Goal: Task Accomplishment & Management: Use online tool/utility

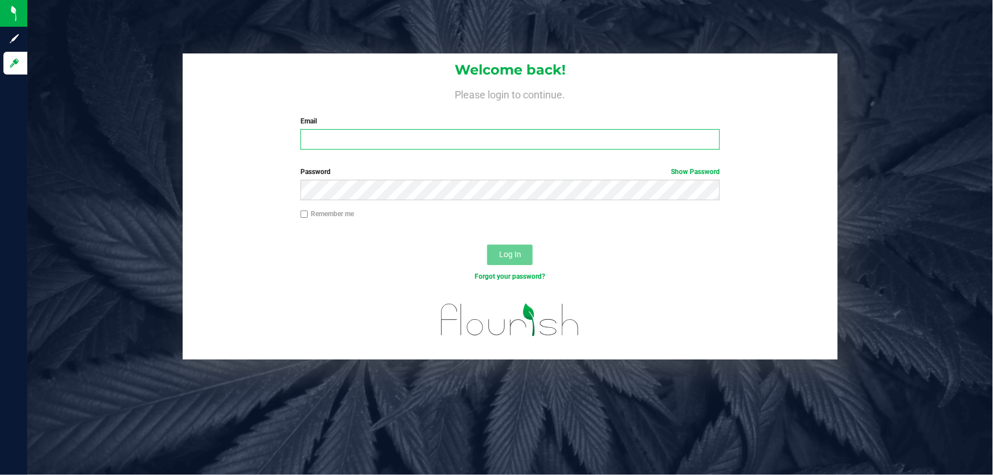
click at [304, 134] on input "Email" at bounding box center [510, 139] width 420 height 20
type input "[PERSON_NAME][EMAIL_ADDRESS][DOMAIN_NAME]"
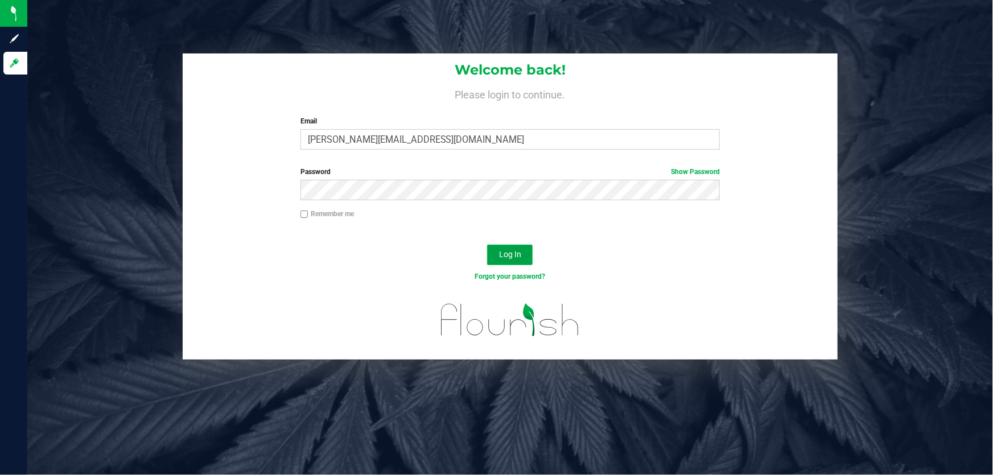
click at [516, 252] on span "Log In" at bounding box center [510, 254] width 22 height 9
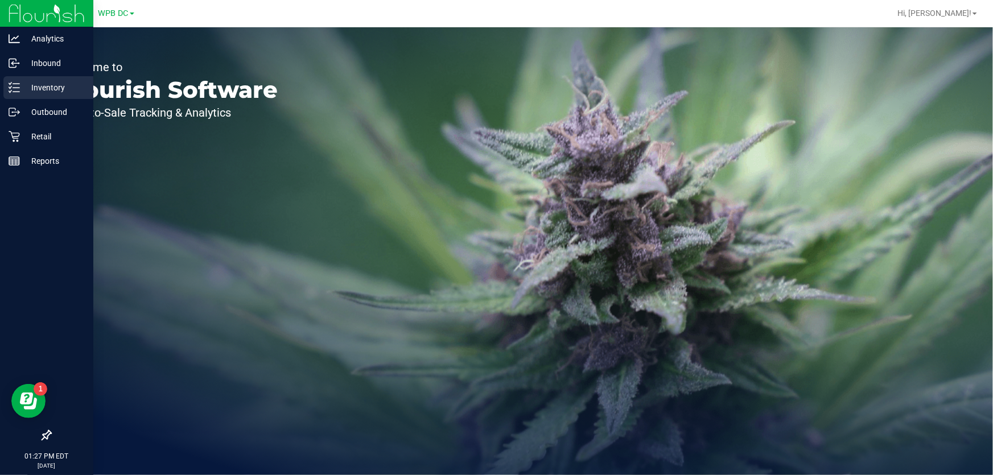
click at [46, 87] on p "Inventory" at bounding box center [54, 88] width 68 height 14
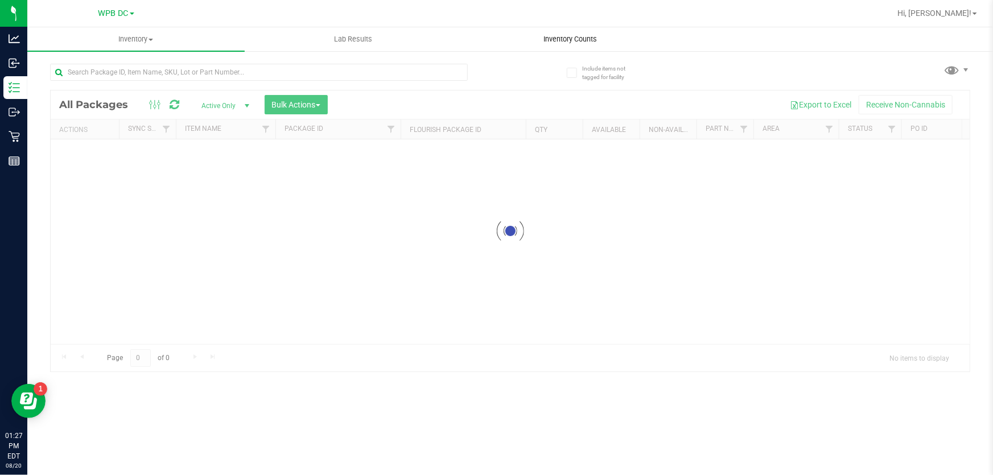
click at [561, 39] on span "Inventory Counts" at bounding box center [571, 39] width 84 height 10
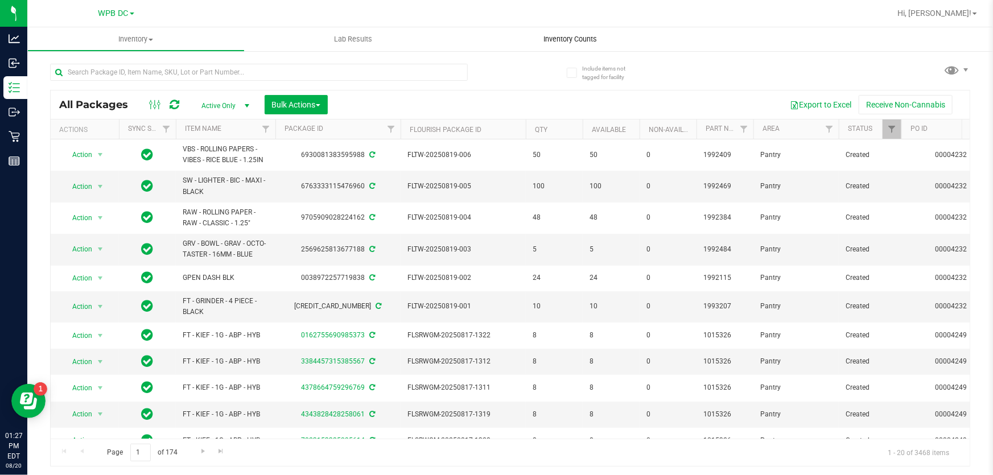
click at [552, 37] on span "Inventory Counts" at bounding box center [571, 39] width 84 height 10
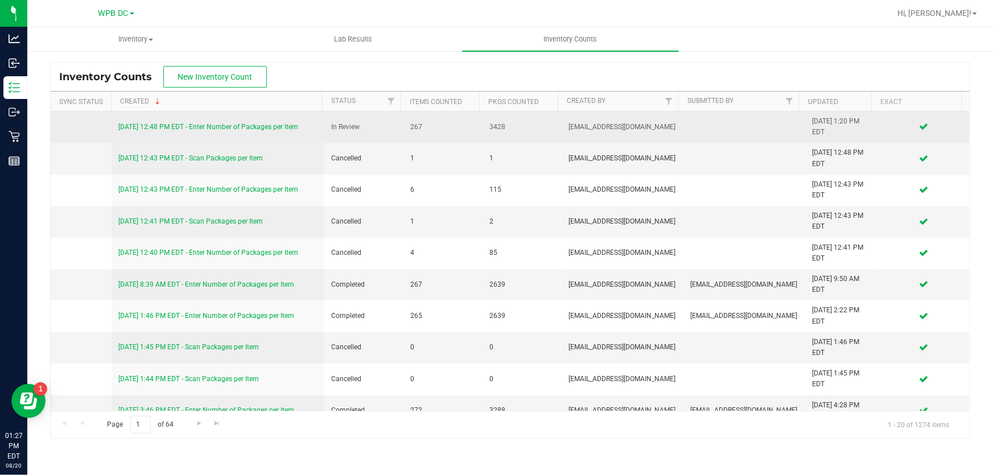
click at [224, 123] on link "[DATE] 12:48 PM EDT - Enter Number of Packages per Item" at bounding box center [208, 127] width 180 height 8
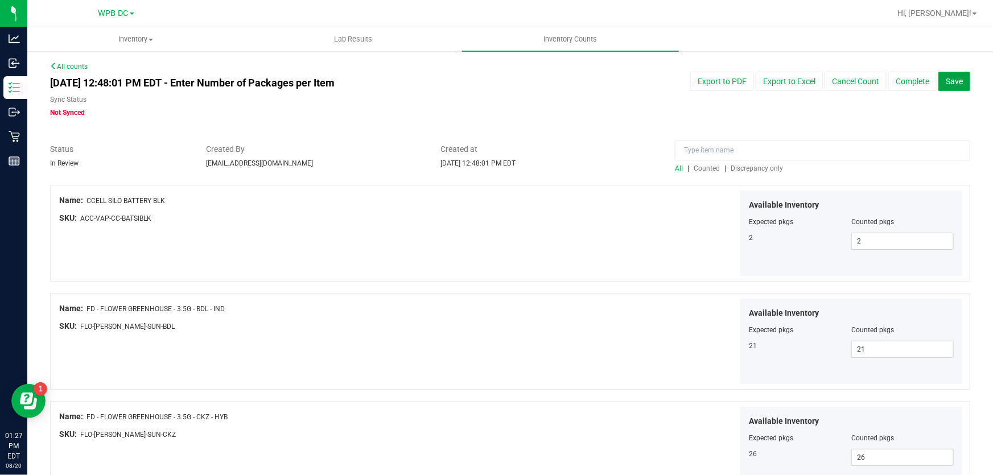
click at [946, 83] on span "Save" at bounding box center [954, 81] width 17 height 9
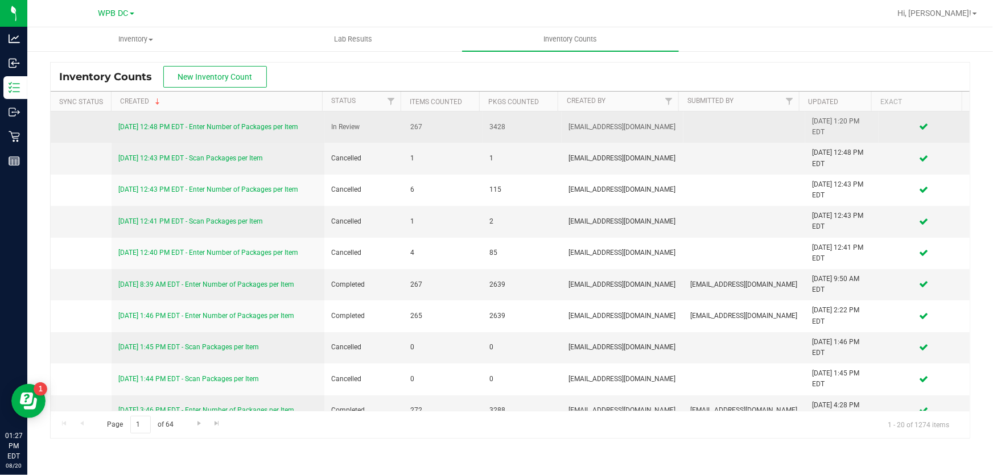
click at [267, 124] on link "[DATE] 12:48 PM EDT - Enter Number of Packages per Item" at bounding box center [208, 127] width 180 height 8
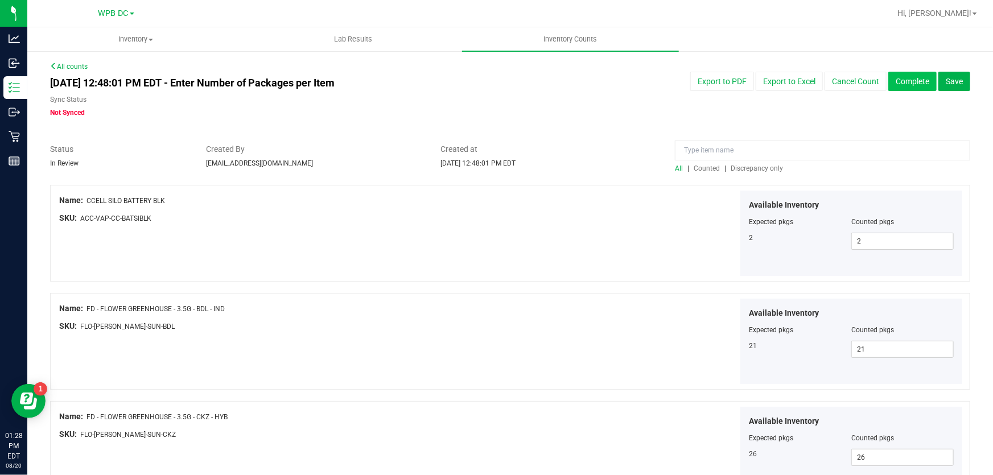
click at [904, 80] on button "Complete" at bounding box center [912, 81] width 48 height 19
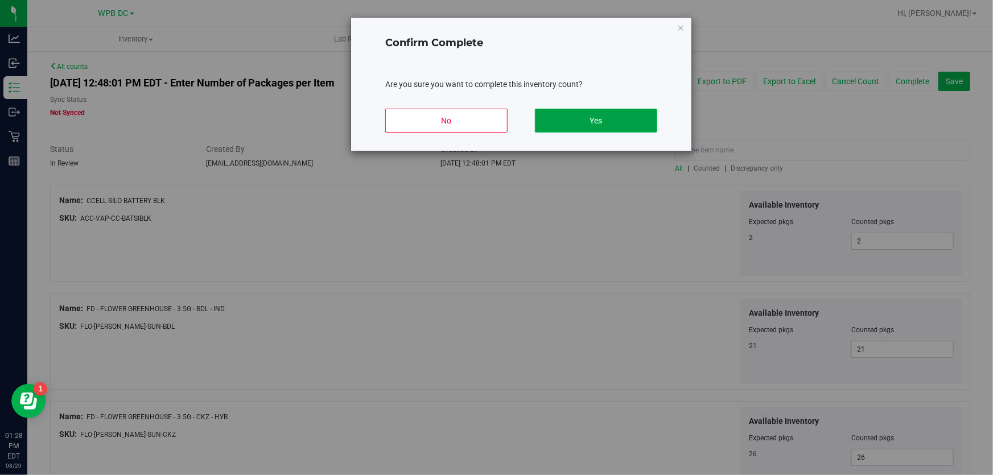
click at [609, 119] on button "Yes" at bounding box center [596, 121] width 122 height 24
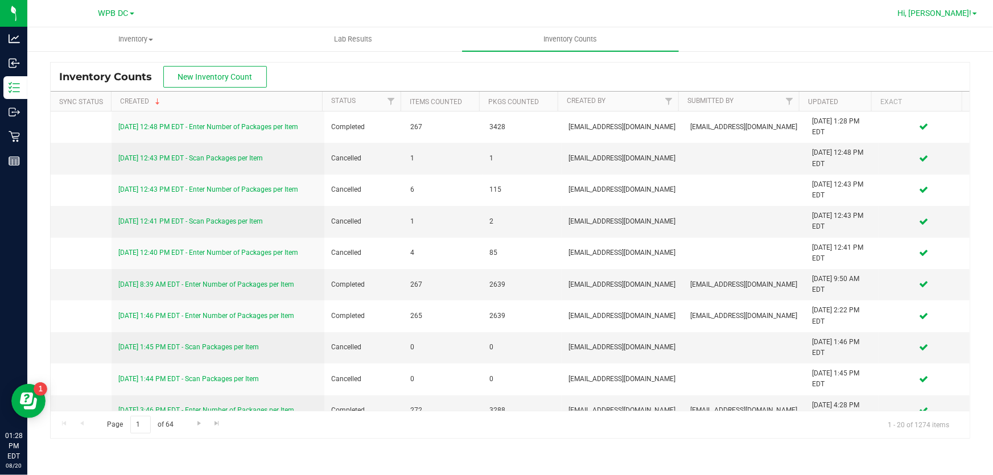
click at [974, 14] on span at bounding box center [975, 14] width 5 height 2
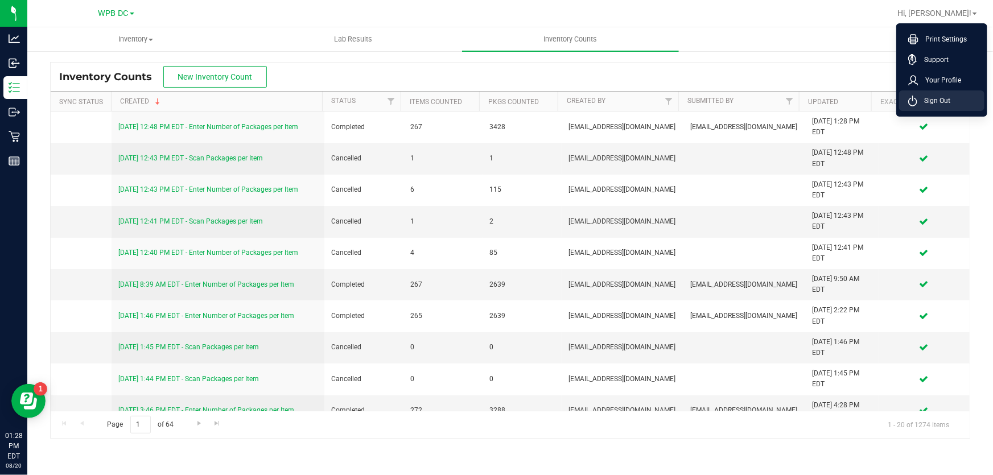
click at [929, 98] on span "Sign Out" at bounding box center [933, 100] width 33 height 11
